Goal: Information Seeking & Learning: Learn about a topic

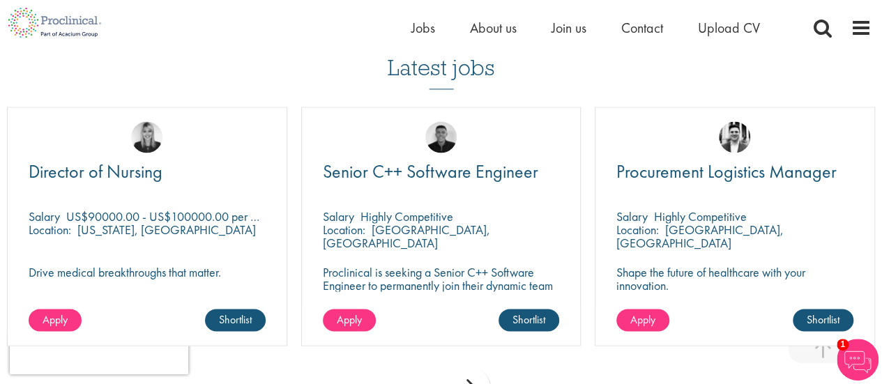
scroll to position [1064, 0]
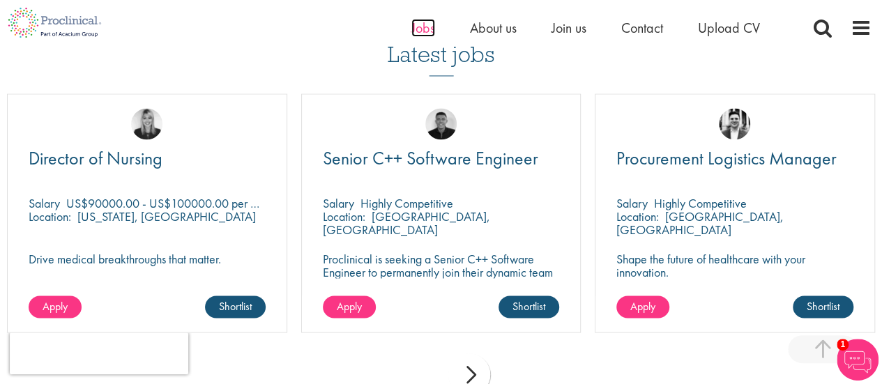
click at [422, 24] on span "Jobs" at bounding box center [423, 28] width 24 height 18
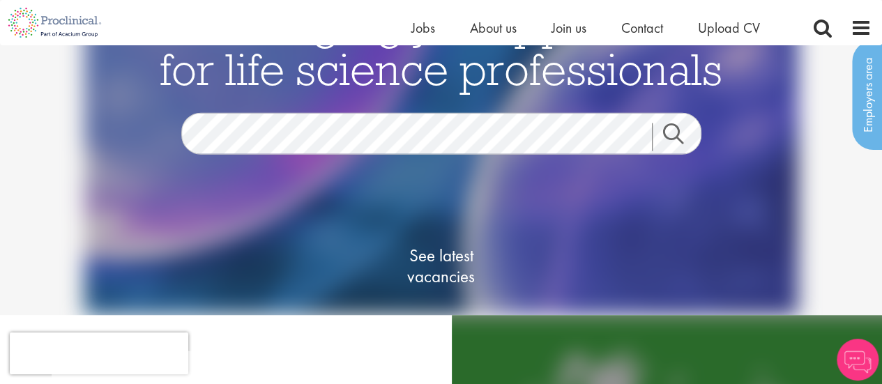
scroll to position [43, 0]
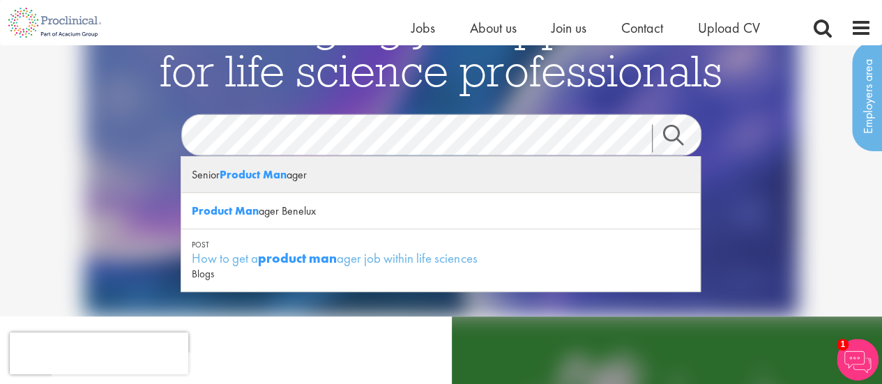
click at [291, 181] on div "Senior Product Man ager" at bounding box center [440, 175] width 519 height 36
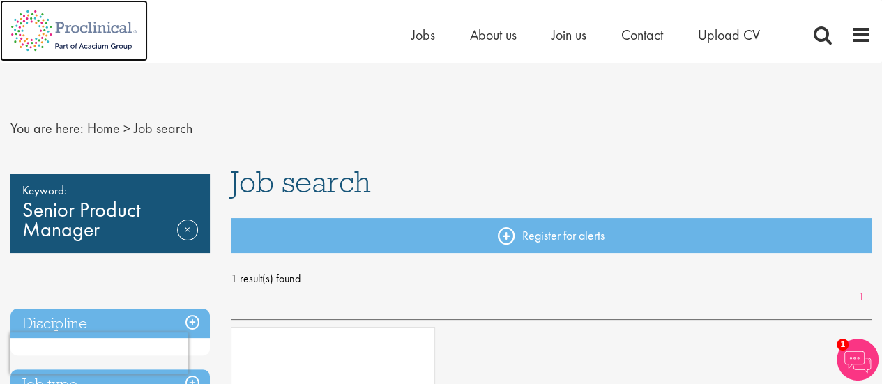
click at [110, 27] on img at bounding box center [74, 30] width 148 height 61
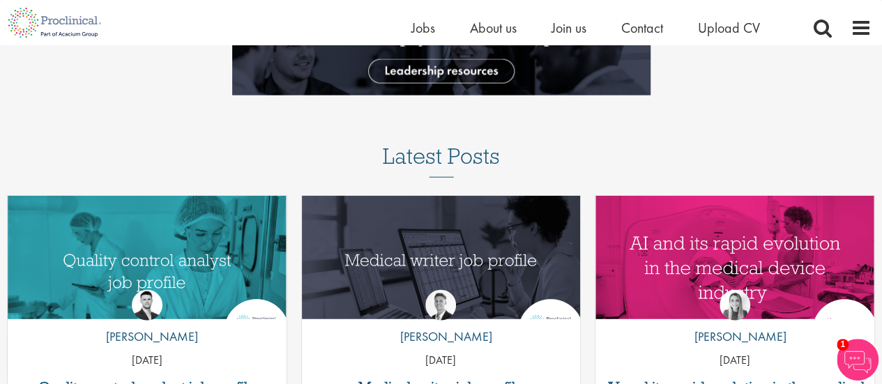
scroll to position [1555, 0]
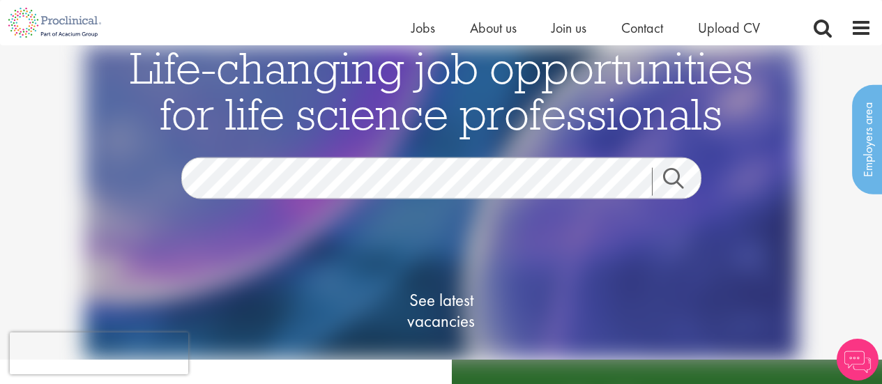
scroll to position [60, 0]
